Goal: Find specific page/section: Find specific page/section

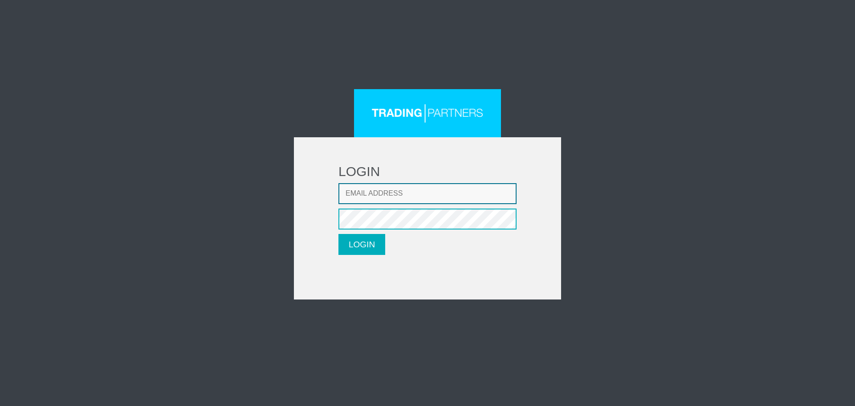
click at [414, 193] on input "Email address" at bounding box center [428, 193] width 178 height 21
type input "fadisalloum82@hotmail.com"
click at [347, 247] on button "LOGIN" at bounding box center [362, 244] width 47 height 21
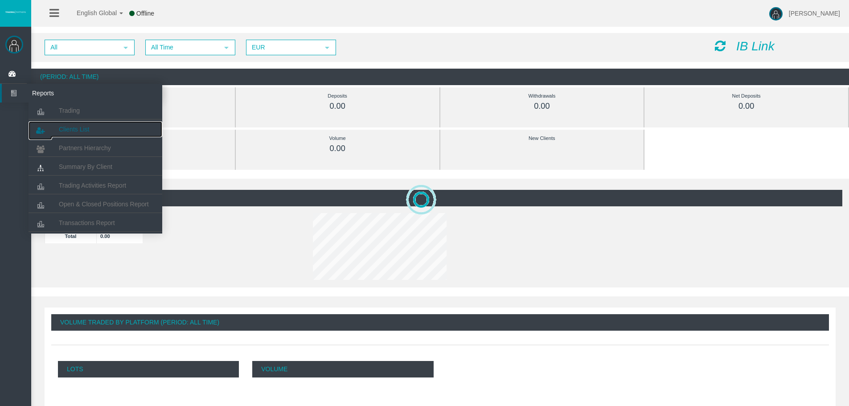
click at [74, 128] on span "Clients List" at bounding box center [74, 129] width 30 height 7
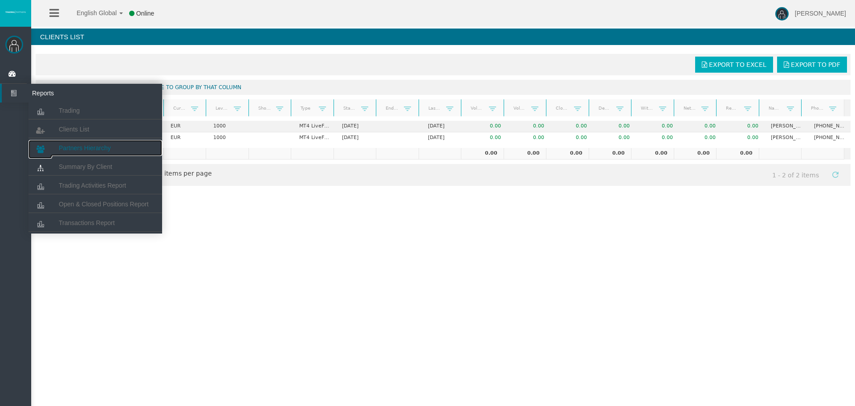
click at [99, 146] on span "Partners Hierarchy" at bounding box center [85, 147] width 52 height 7
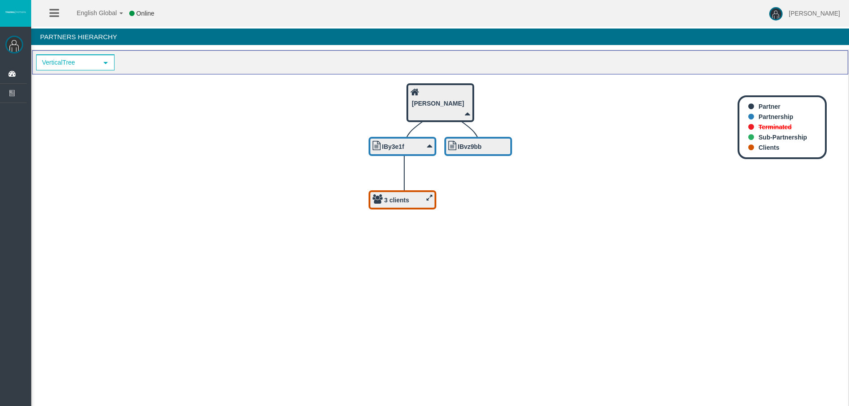
click at [431, 199] on icon at bounding box center [429, 197] width 6 height 7
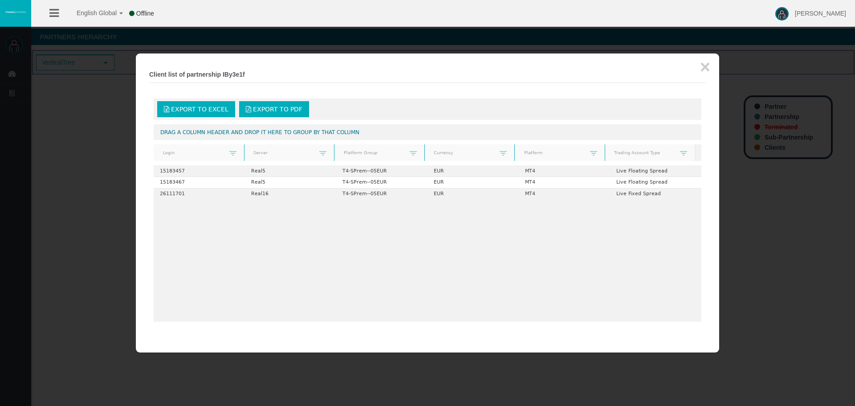
click at [285, 134] on div "Drag a column header and drop it here to group by that column" at bounding box center [428, 131] width 548 height 15
click at [707, 65] on button "×" at bounding box center [705, 67] width 10 height 18
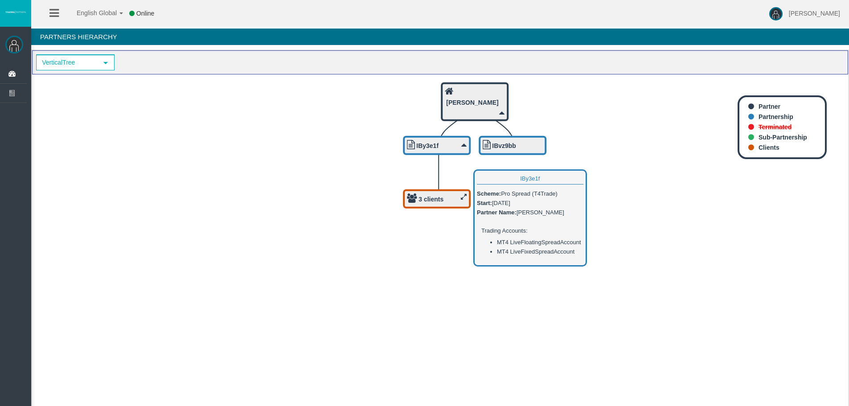
click at [437, 145] on b "IBy3e1f" at bounding box center [427, 145] width 22 height 7
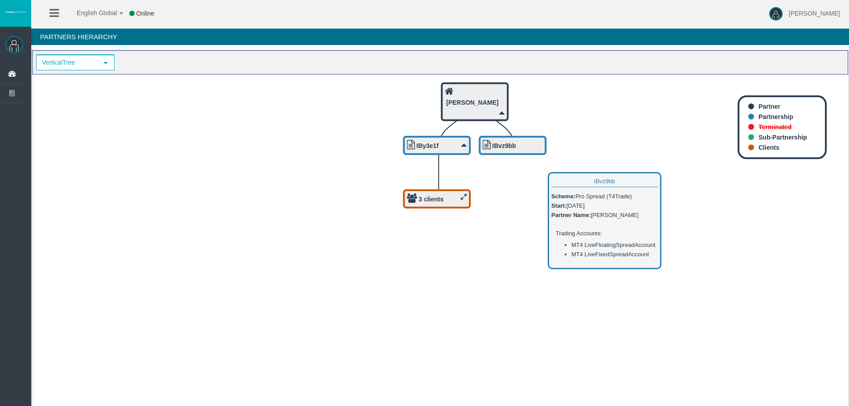
click at [512, 148] on b "IBvz9bb" at bounding box center [504, 145] width 24 height 7
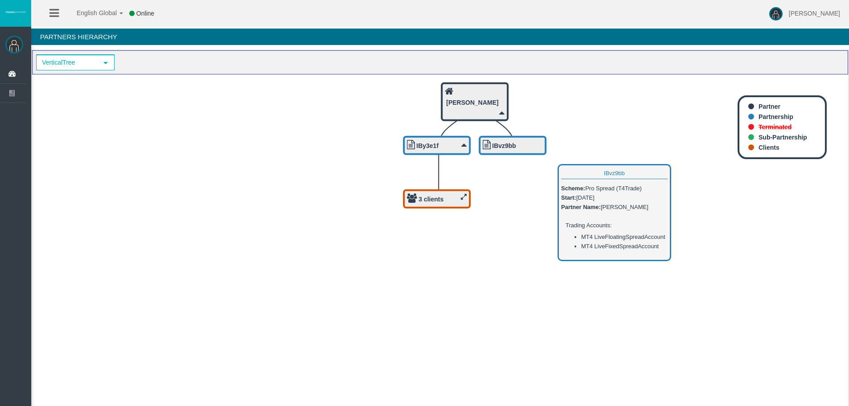
click at [522, 140] on div "IBvz9bb" at bounding box center [512, 145] width 60 height 11
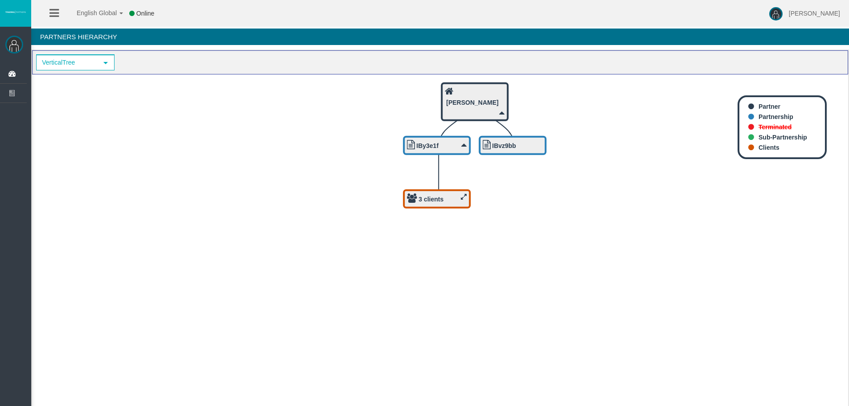
click at [456, 201] on div "3 clients" at bounding box center [437, 198] width 60 height 11
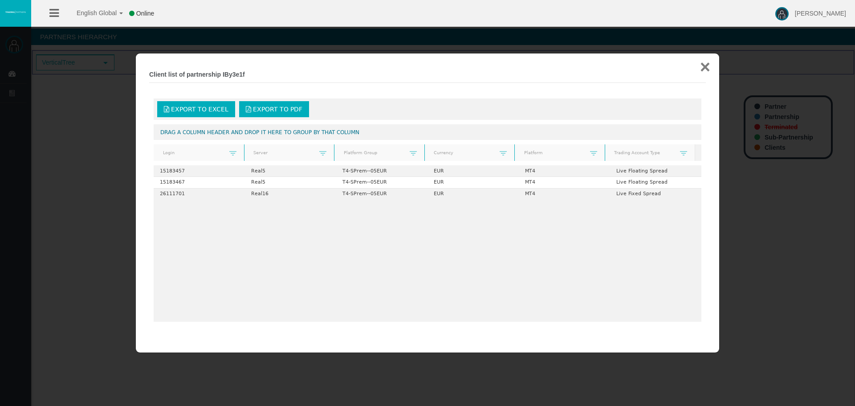
click at [705, 66] on button "×" at bounding box center [705, 67] width 10 height 18
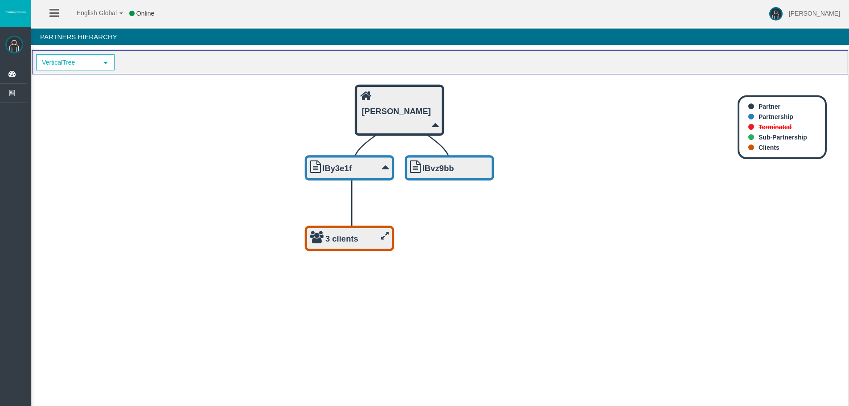
drag, startPoint x: 397, startPoint y: 192, endPoint x: 143, endPoint y: 237, distance: 258.7
click at [143, 237] on icon "IBvz9bb IBy3e1f Fadi Salloum 3 clients" at bounding box center [440, 243] width 816 height 339
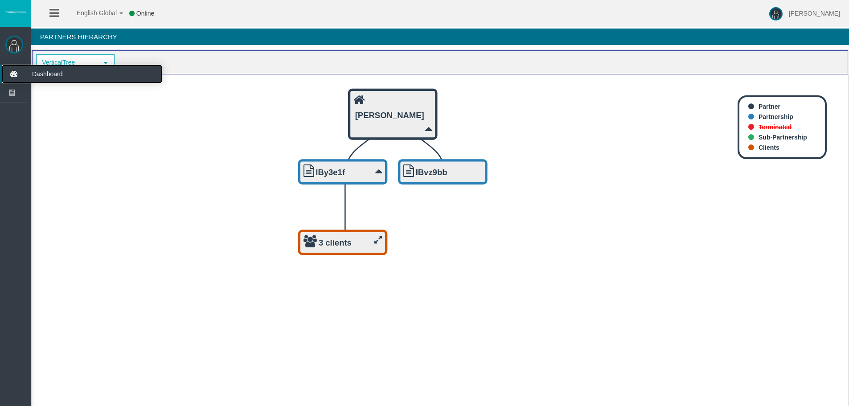
click at [11, 80] on icon at bounding box center [14, 74] width 24 height 19
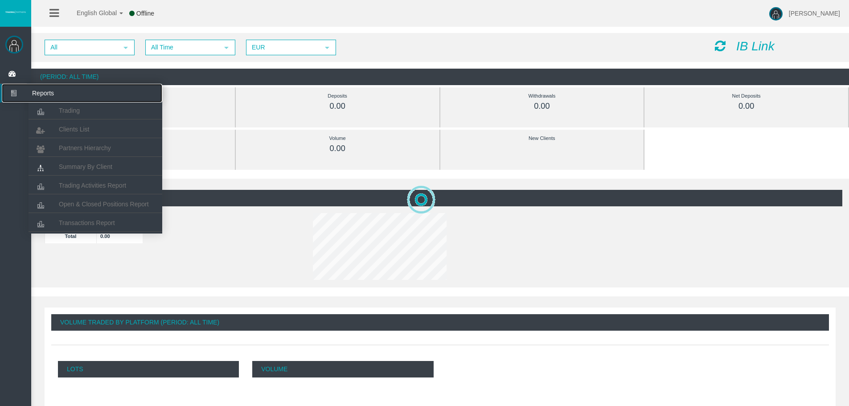
click at [8, 92] on icon at bounding box center [14, 93] width 24 height 19
click at [81, 129] on span "Clients List" at bounding box center [74, 129] width 30 height 7
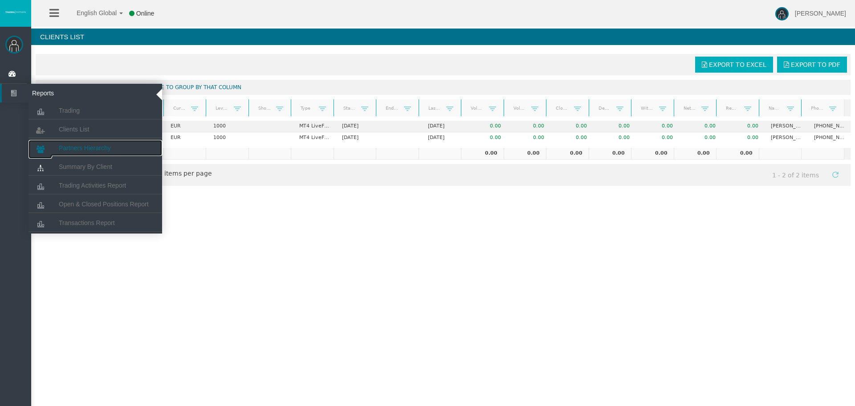
click at [78, 149] on span "Partners Hierarchy" at bounding box center [85, 147] width 52 height 7
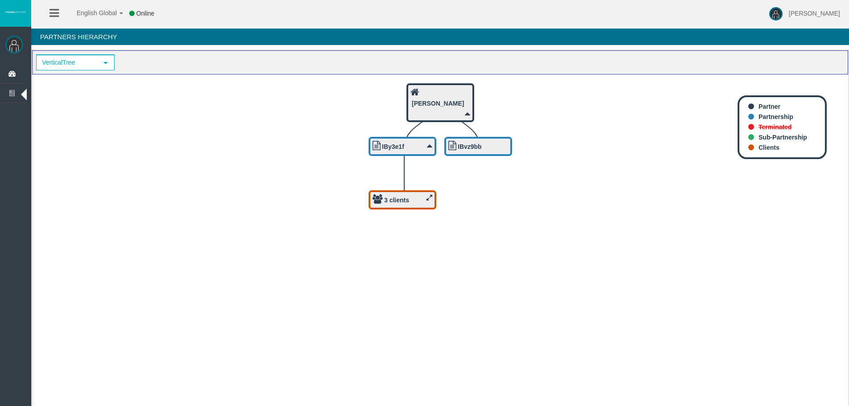
click at [423, 197] on div "3 clients" at bounding box center [402, 199] width 60 height 11
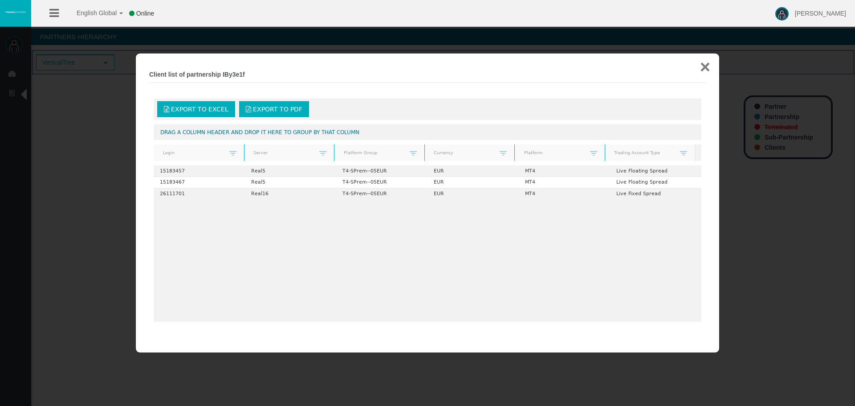
click at [707, 68] on button "×" at bounding box center [705, 67] width 10 height 18
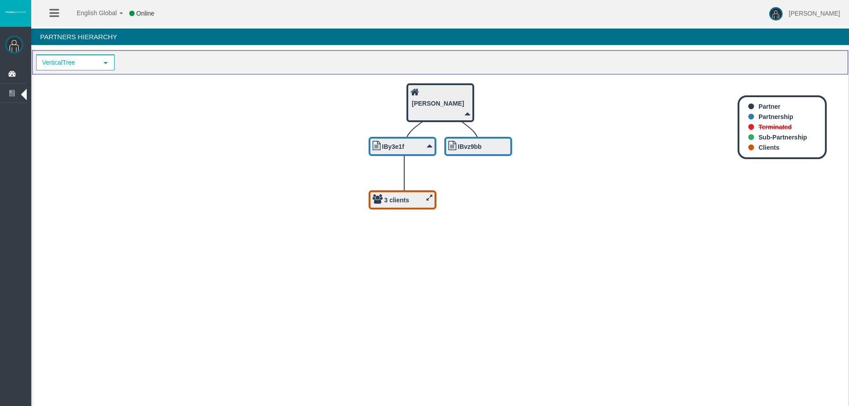
click at [420, 202] on div "3 clients" at bounding box center [402, 199] width 60 height 11
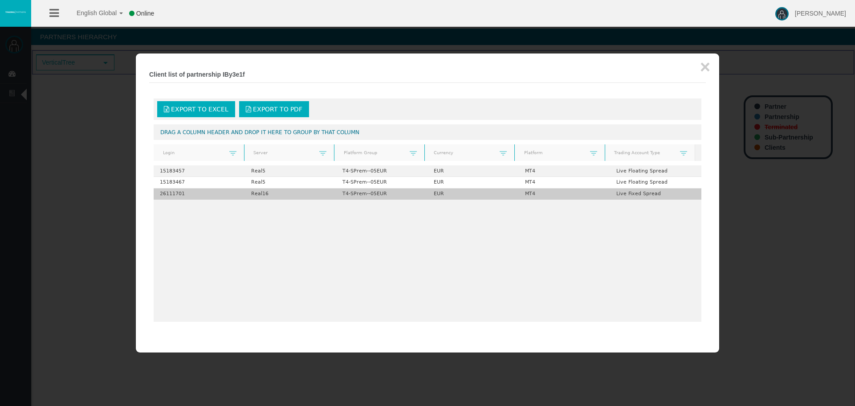
click at [192, 190] on td "26111701" at bounding box center [199, 193] width 91 height 11
click at [278, 192] on td "Real16" at bounding box center [290, 193] width 91 height 11
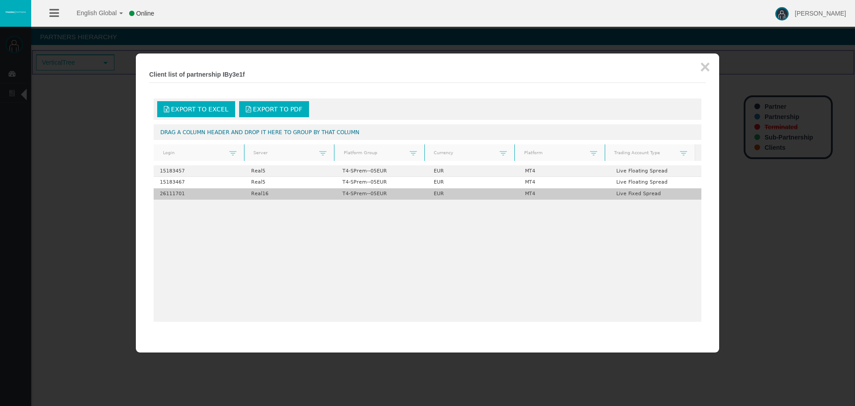
click at [278, 192] on td "Real16" at bounding box center [290, 193] width 91 height 11
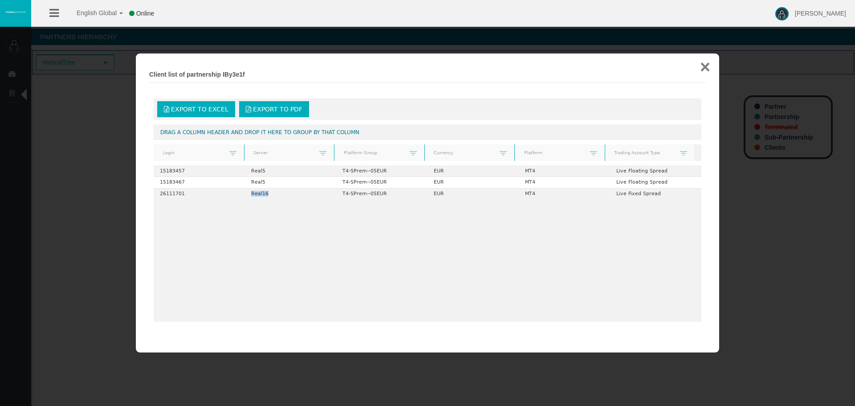
click at [707, 67] on button "×" at bounding box center [705, 67] width 10 height 18
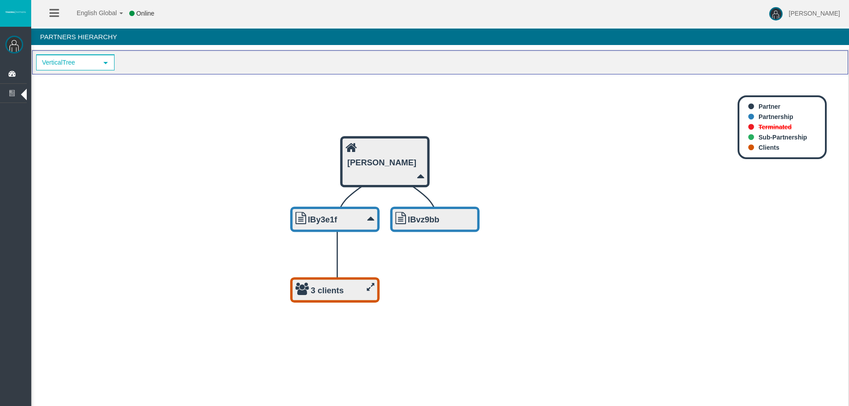
drag, startPoint x: 702, startPoint y: 118, endPoint x: 553, endPoint y: 214, distance: 176.7
click at [553, 214] on icon "IBvz9bb 3 clients IBy3e1f Fadi Salloum" at bounding box center [440, 243] width 816 height 339
